Goal: Communication & Community: Answer question/provide support

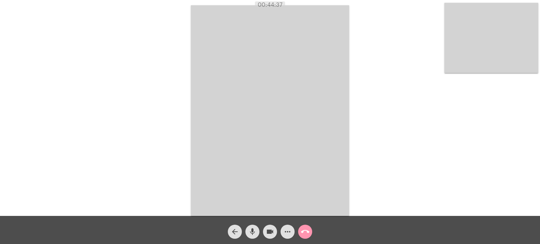
click at [411, 98] on div "Acessando Câmera e Microfone..." at bounding box center [270, 110] width 538 height 216
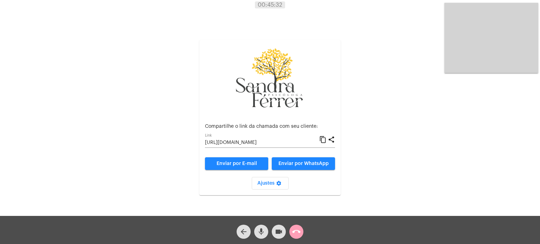
click at [296, 230] on mat-icon "call_end" at bounding box center [296, 232] width 8 height 8
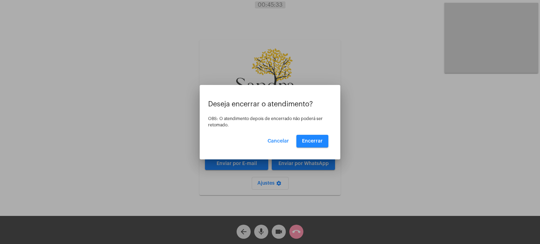
click at [312, 132] on div "Deseja encerrar o atendimento? OBS: O atendimento depois de encerrado não poder…" at bounding box center [270, 124] width 124 height 47
click at [313, 141] on span "Encerrar" at bounding box center [312, 141] width 21 height 5
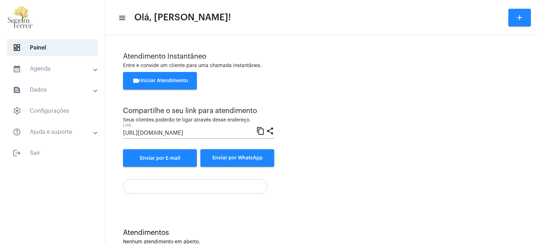
click at [222, 132] on input "[URL][DOMAIN_NAME]" at bounding box center [189, 133] width 133 height 6
click at [168, 76] on button "videocam Iniciar Atendimento" at bounding box center [160, 81] width 74 height 18
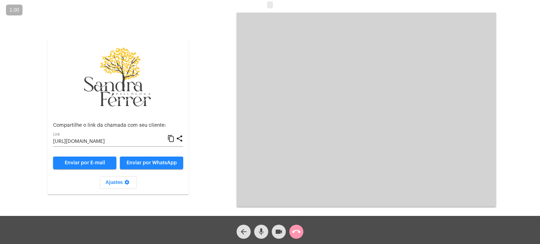
click at [170, 138] on mat-icon "content_copy" at bounding box center [170, 139] width 7 height 8
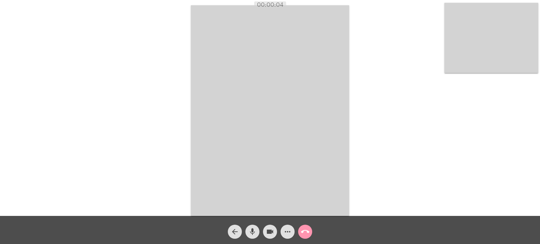
click at [380, 62] on div "Acessando Câmera e Microfone..." at bounding box center [270, 110] width 538 height 216
click at [380, 70] on div "Acessando Câmera e Microfone..." at bounding box center [270, 110] width 538 height 216
click at [303, 233] on mat-icon "call_end" at bounding box center [305, 232] width 8 height 8
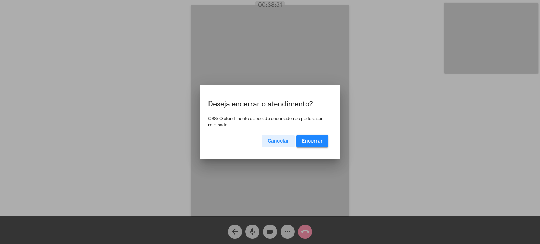
click at [314, 137] on button "Encerrar" at bounding box center [312, 141] width 32 height 13
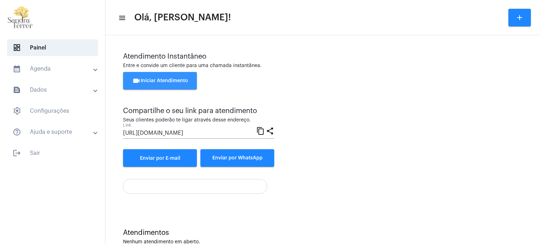
click at [166, 84] on button "videocam Iniciar Atendimento" at bounding box center [160, 81] width 74 height 18
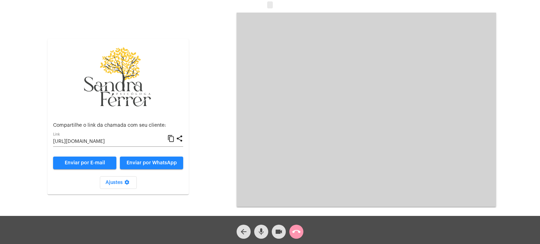
click at [168, 137] on mat-icon "content_copy" at bounding box center [170, 139] width 7 height 8
